Goal: Transaction & Acquisition: Purchase product/service

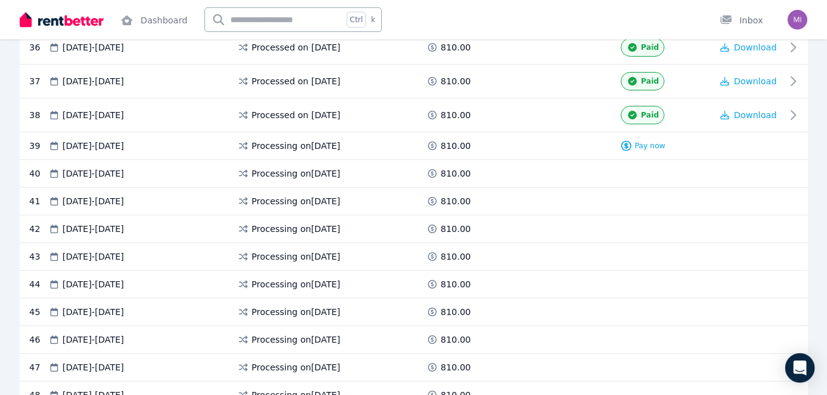
scroll to position [1508, 0]
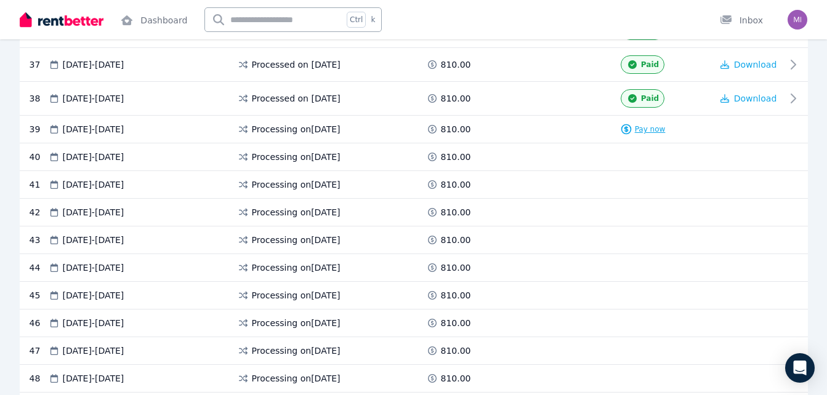
click at [640, 132] on span "Pay now" at bounding box center [650, 129] width 31 height 10
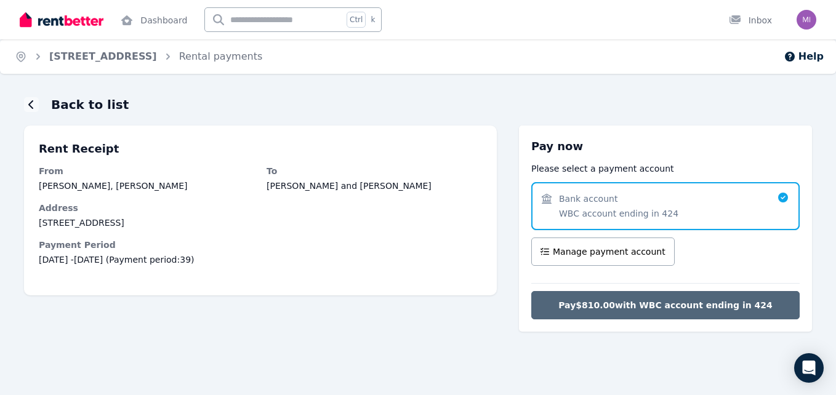
click at [587, 307] on span "Pay $810.00 with WBC account ending in 424" at bounding box center [665, 305] width 214 height 12
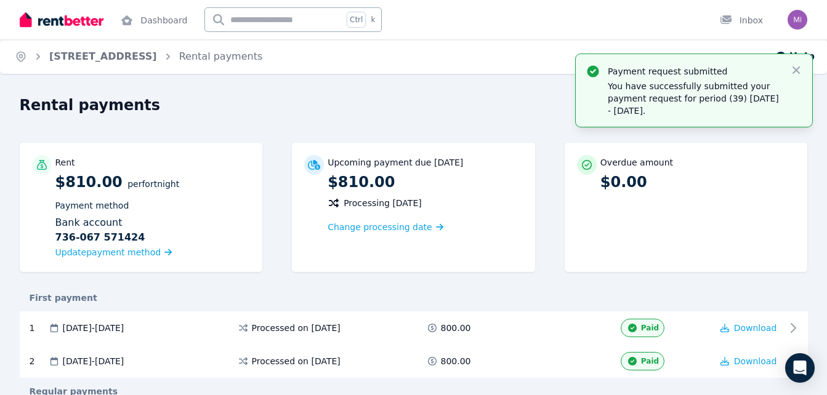
click at [512, 301] on div "First payment" at bounding box center [414, 298] width 788 height 12
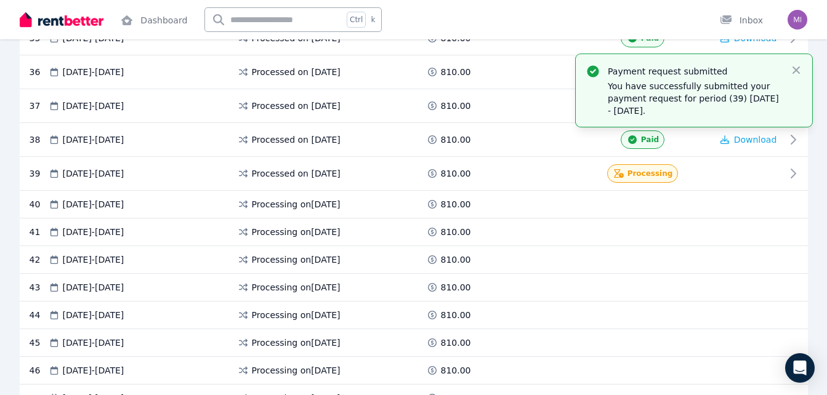
scroll to position [1470, 0]
